Goal: Transaction & Acquisition: Subscribe to service/newsletter

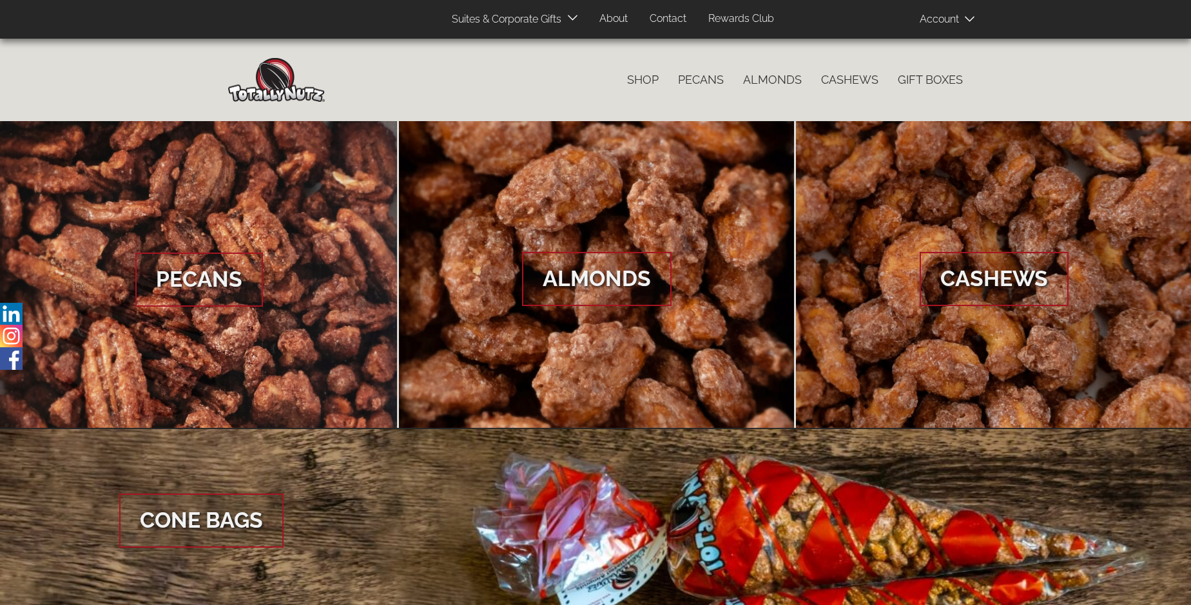
scroll to position [1926, 0]
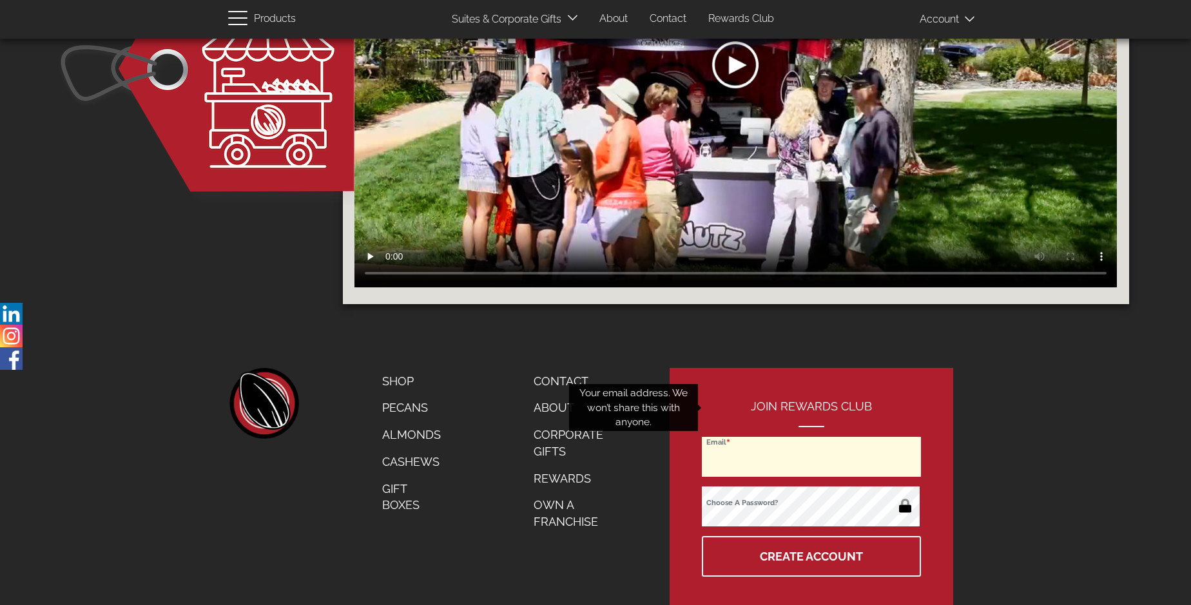
click at [812, 437] on input "Email" at bounding box center [811, 457] width 219 height 40
type input "[EMAIL_ADDRESS][DOMAIN_NAME]"
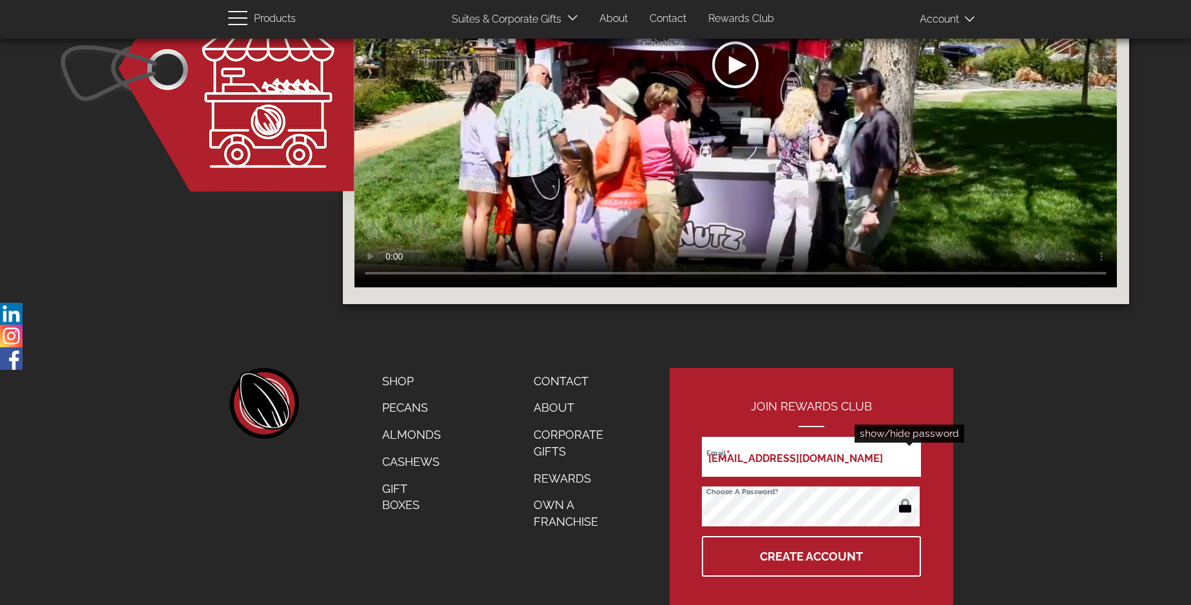
click at [905, 497] on button "button" at bounding box center [904, 507] width 25 height 21
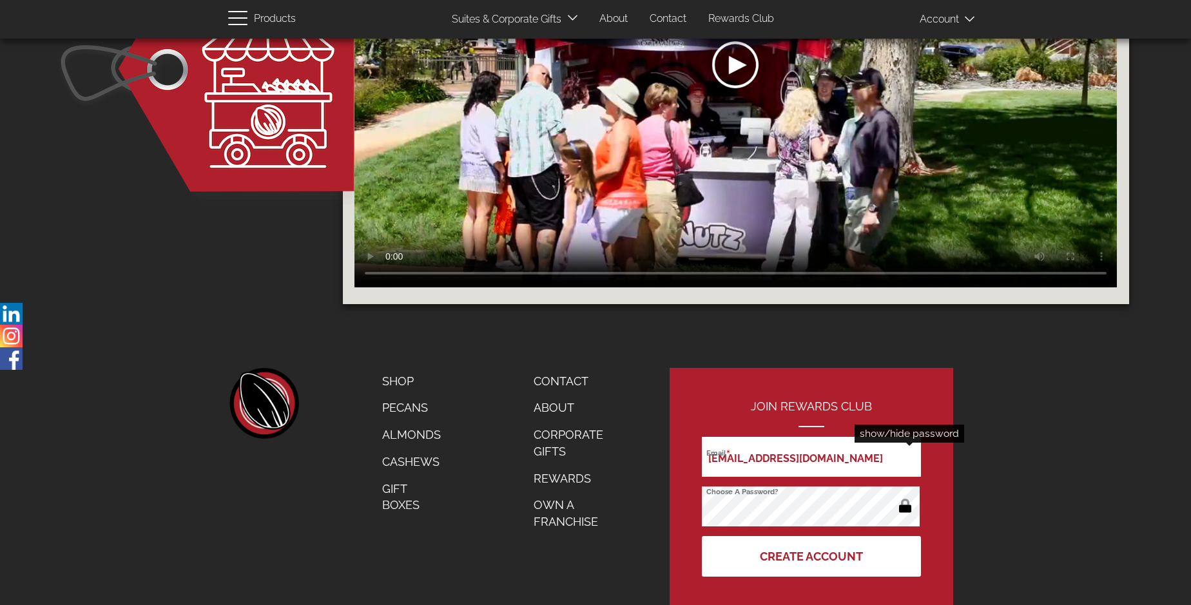
click at [812, 536] on button "Create Account" at bounding box center [811, 556] width 219 height 41
